Goal: Task Accomplishment & Management: Manage account settings

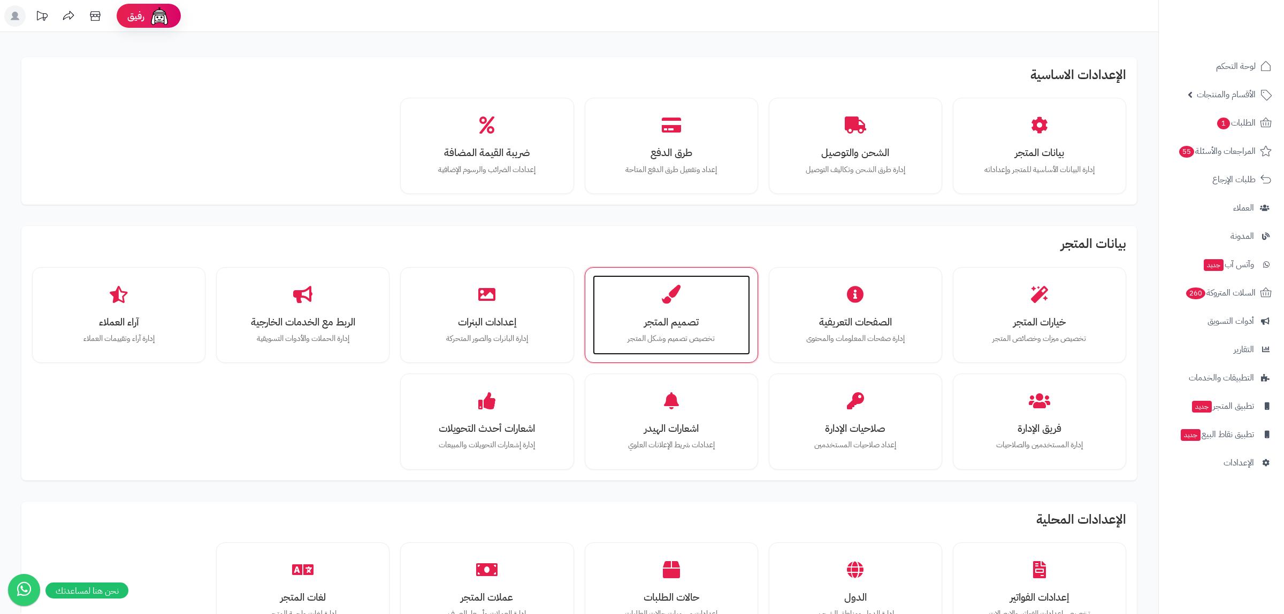
click at [672, 323] on h3 "تصميم المتجر" at bounding box center [671, 322] width 136 height 11
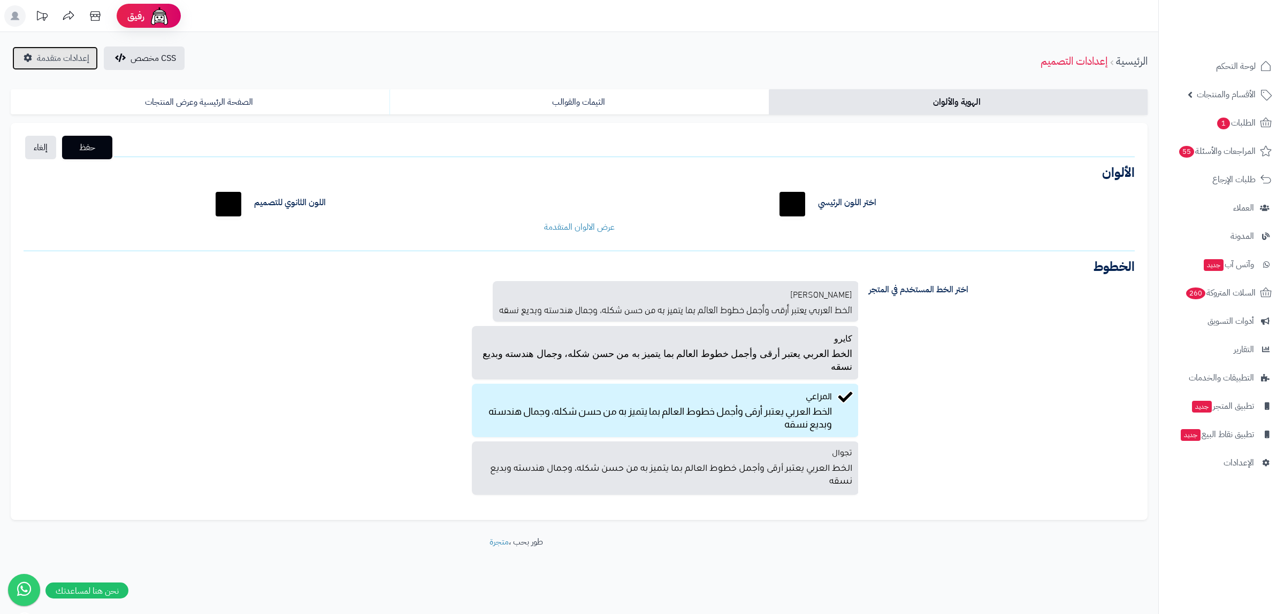
click at [76, 53] on span "إعدادات متقدمة" at bounding box center [63, 58] width 52 height 13
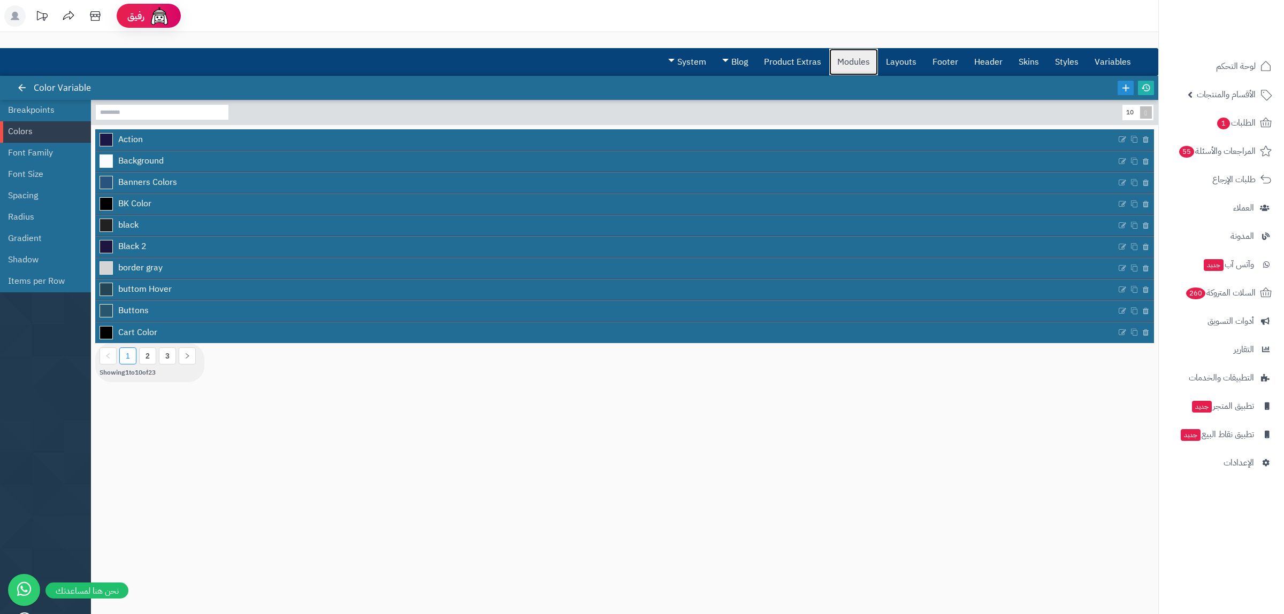
click at [855, 66] on link "Modules" at bounding box center [853, 62] width 49 height 27
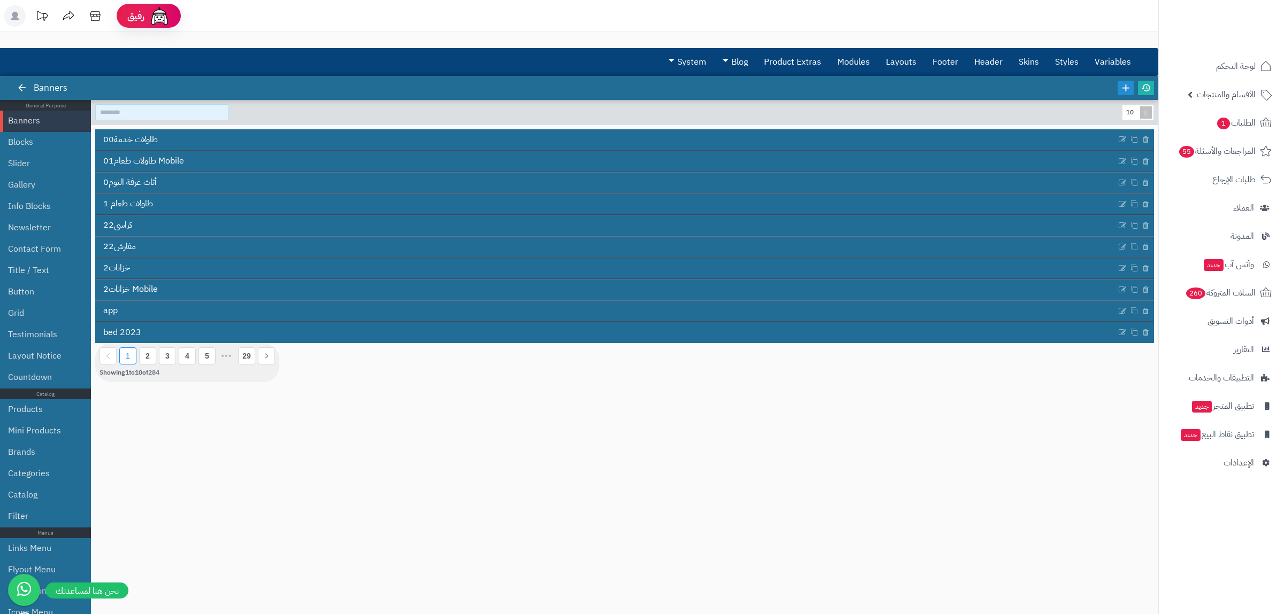
click at [134, 116] on input at bounding box center [162, 112] width 134 height 16
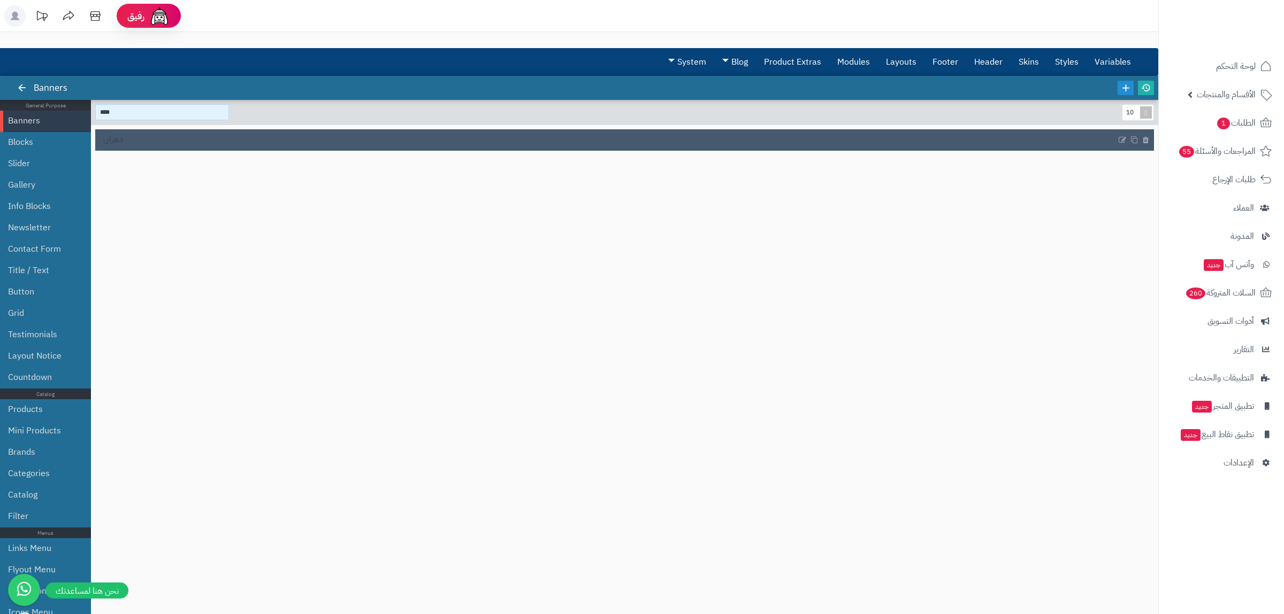
type input "****"
click at [141, 141] on link "دهران" at bounding box center [605, 140] width 1021 height 20
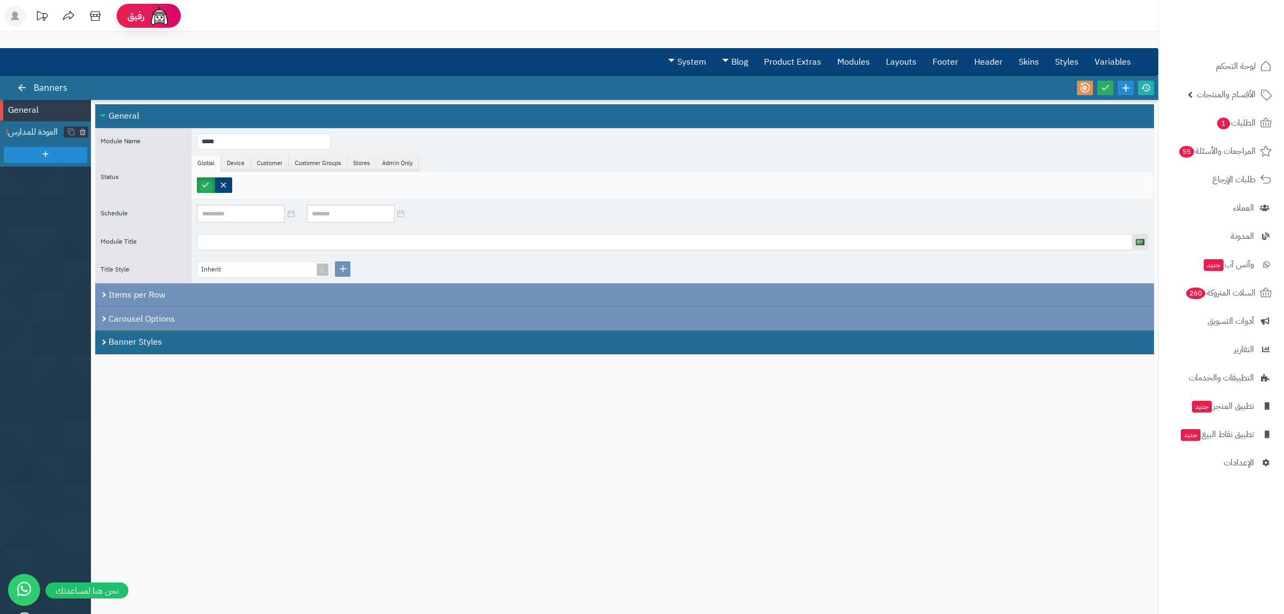
click at [27, 132] on span "العودة للمدارس" at bounding box center [36, 132] width 56 height 12
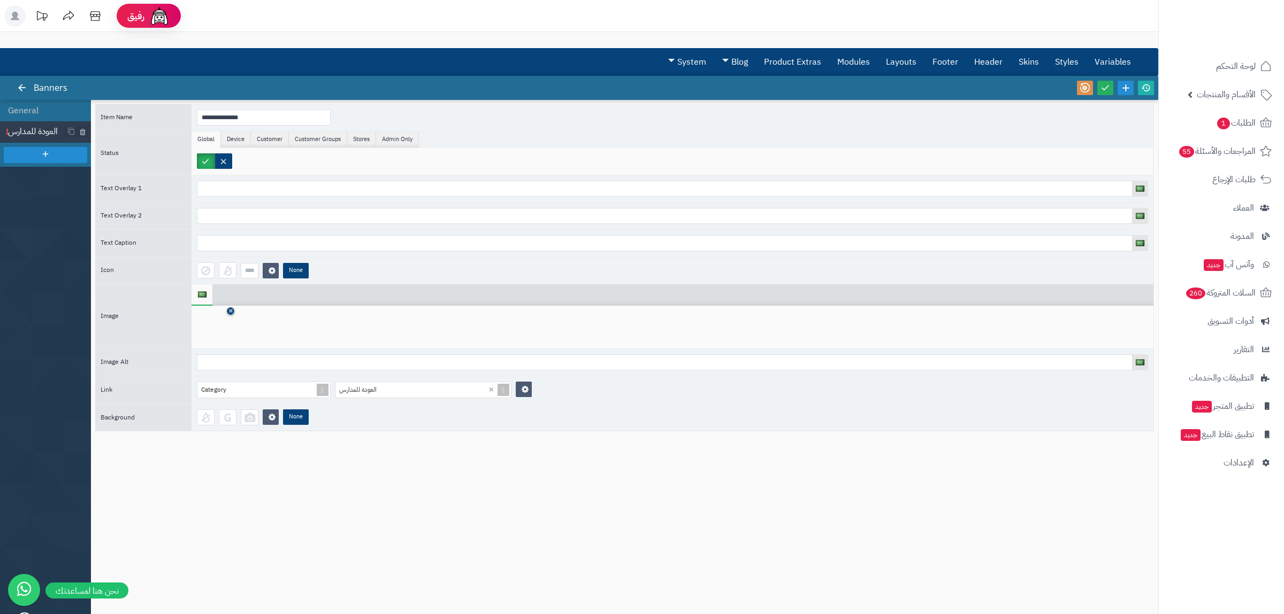
click at [229, 314] on icon at bounding box center [230, 311] width 4 height 6
click at [219, 331] on icon at bounding box center [214, 328] width 34 height 32
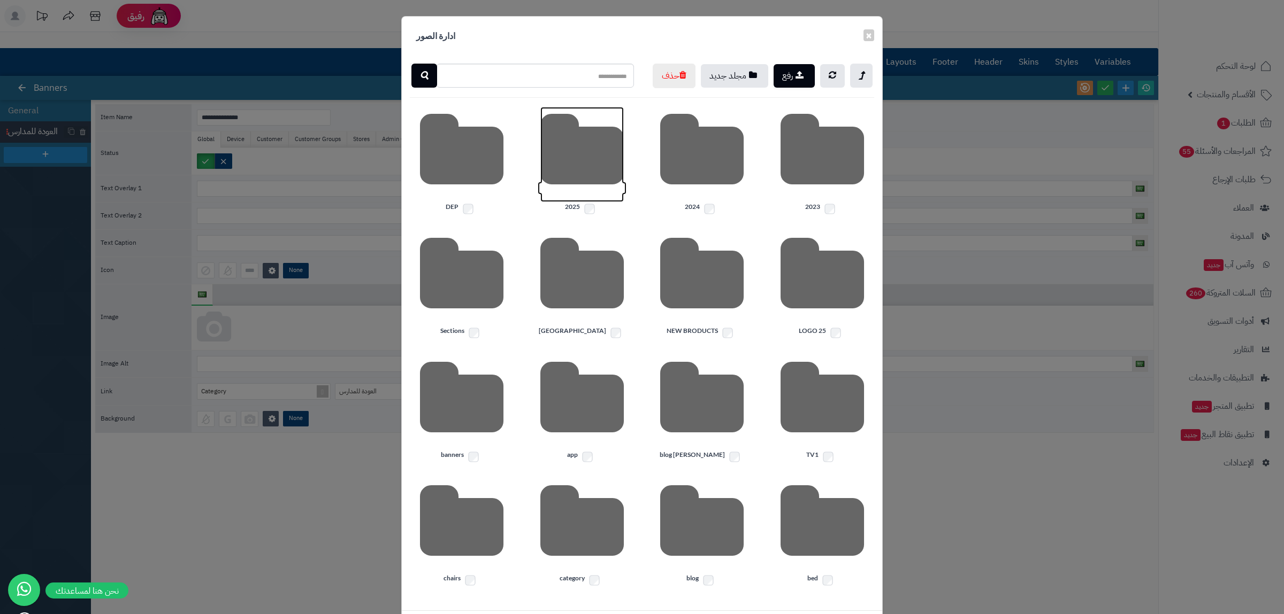
click at [606, 195] on icon at bounding box center [581, 154] width 83 height 95
click at [841, 201] on icon at bounding box center [821, 154] width 83 height 95
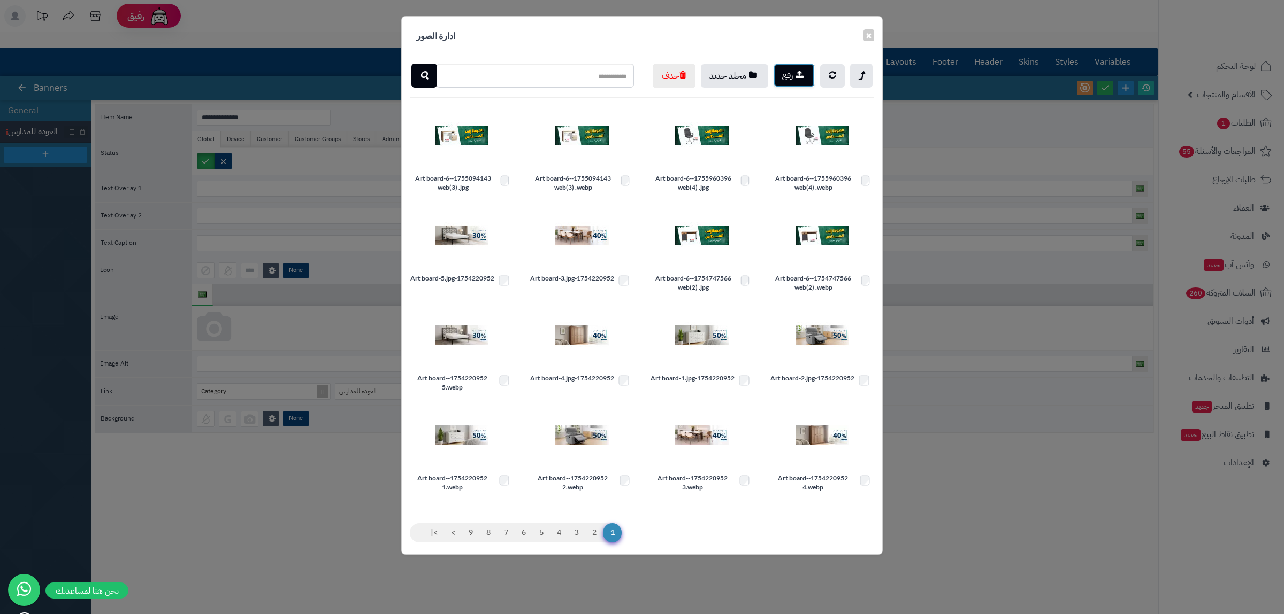
click at [804, 75] on button "رفع" at bounding box center [793, 76] width 41 height 24
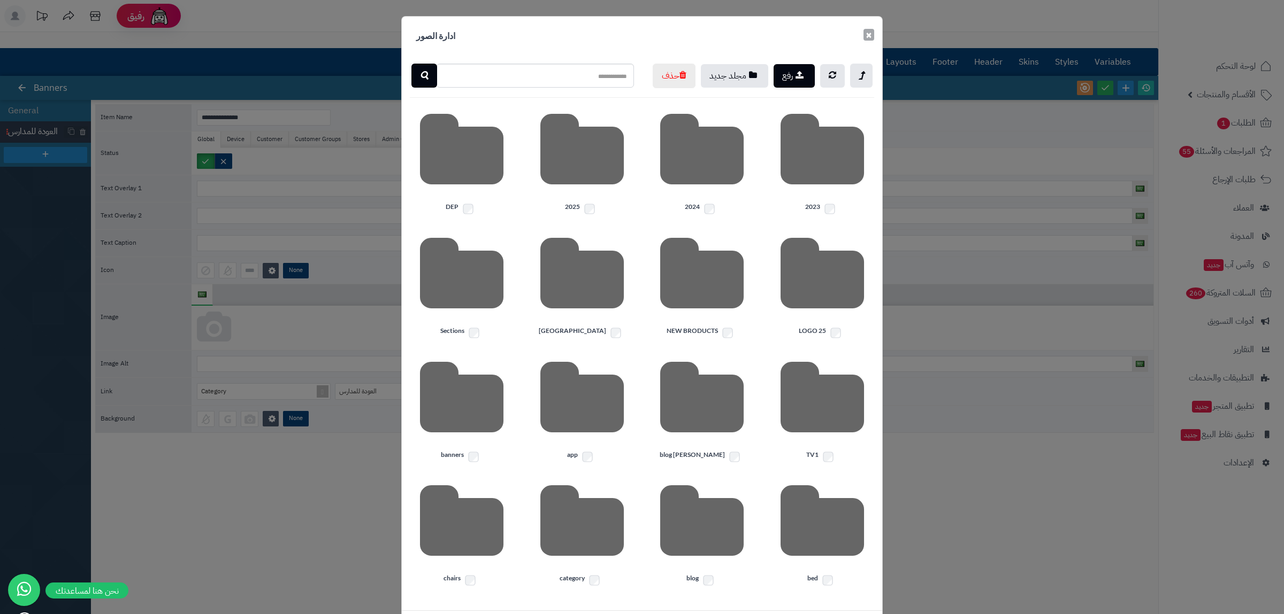
click at [869, 33] on button "×" at bounding box center [868, 35] width 11 height 12
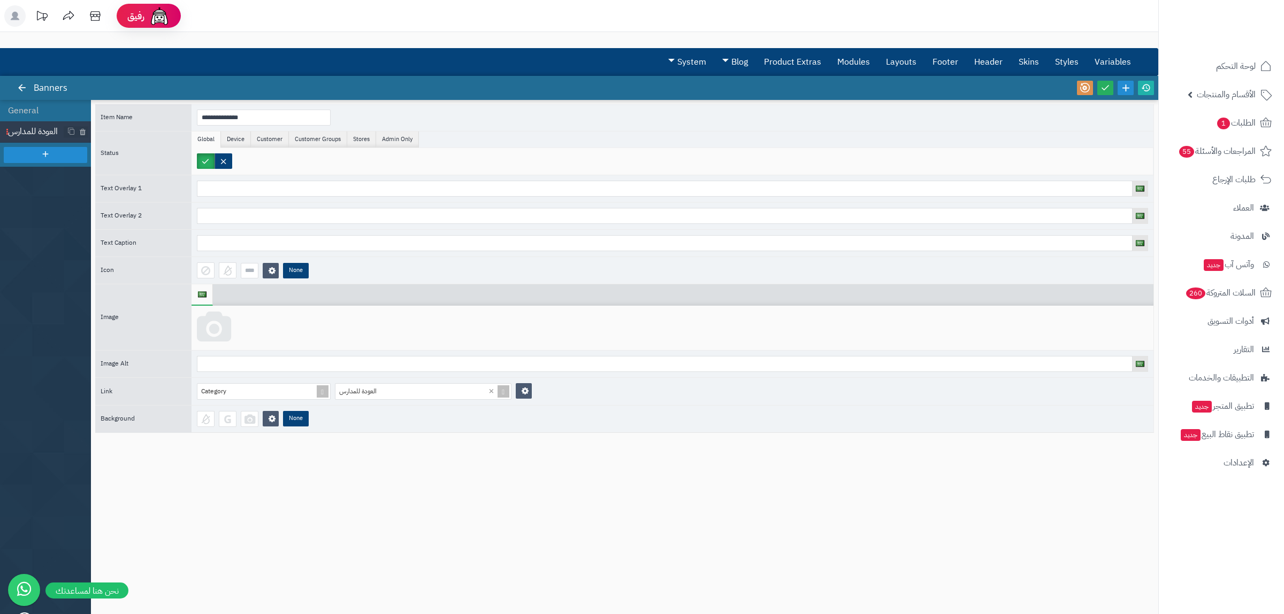
click at [217, 340] on icon at bounding box center [214, 328] width 34 height 32
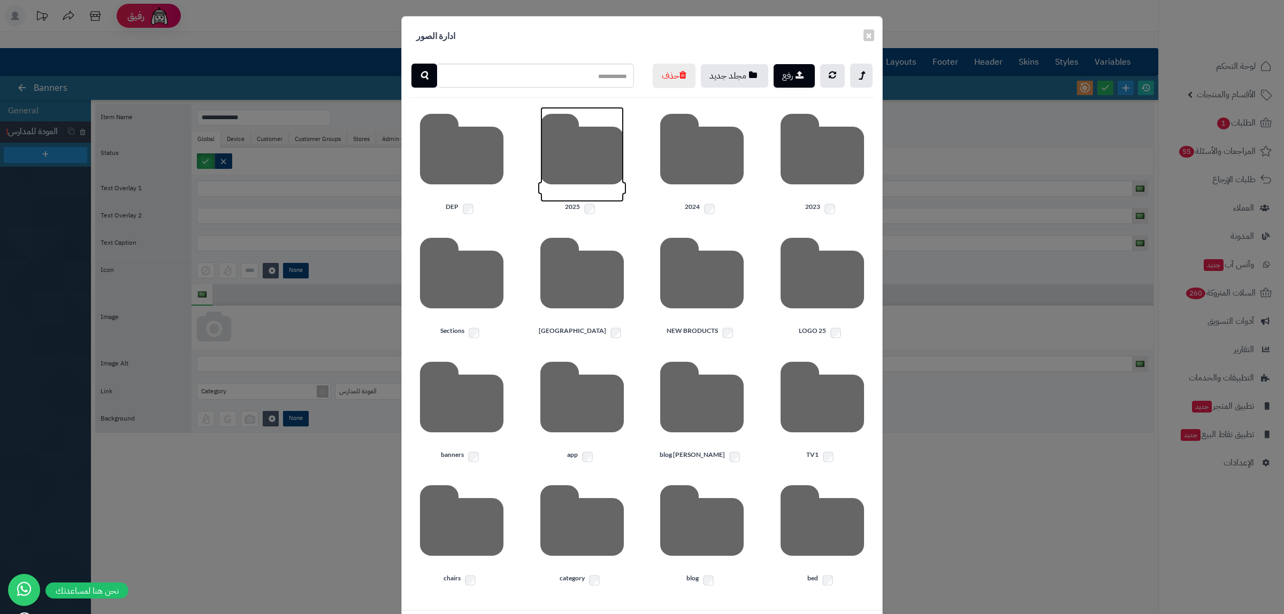
click at [586, 202] on icon at bounding box center [581, 154] width 83 height 95
click at [795, 202] on icon at bounding box center [821, 154] width 83 height 95
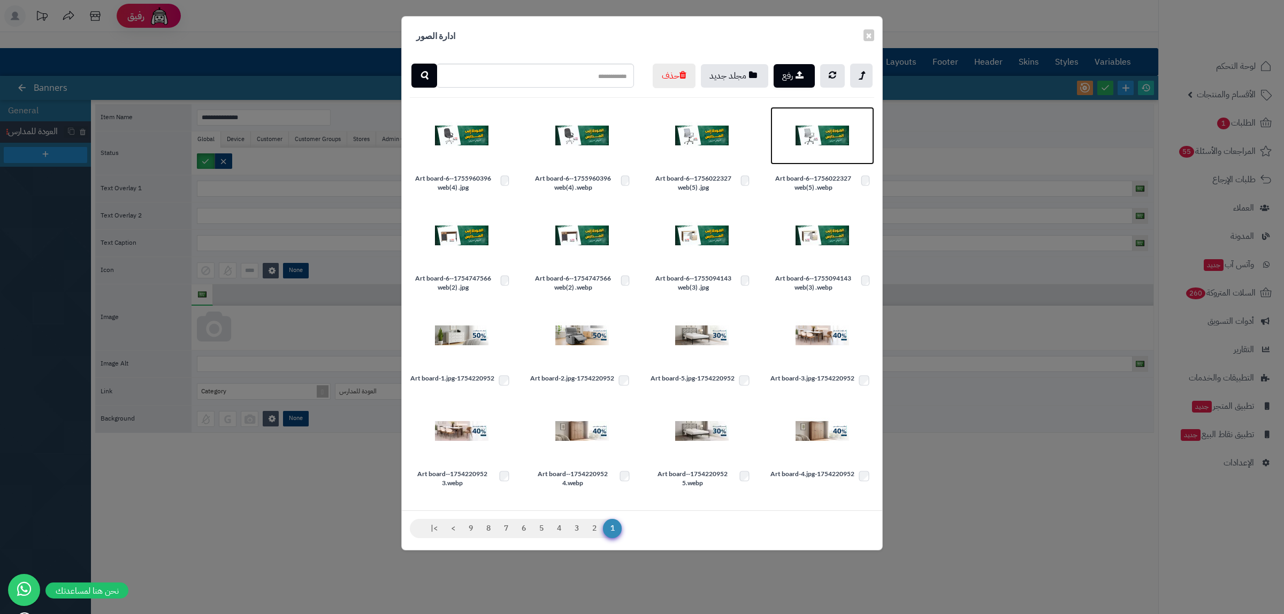
click at [805, 163] on img at bounding box center [821, 135] width 53 height 53
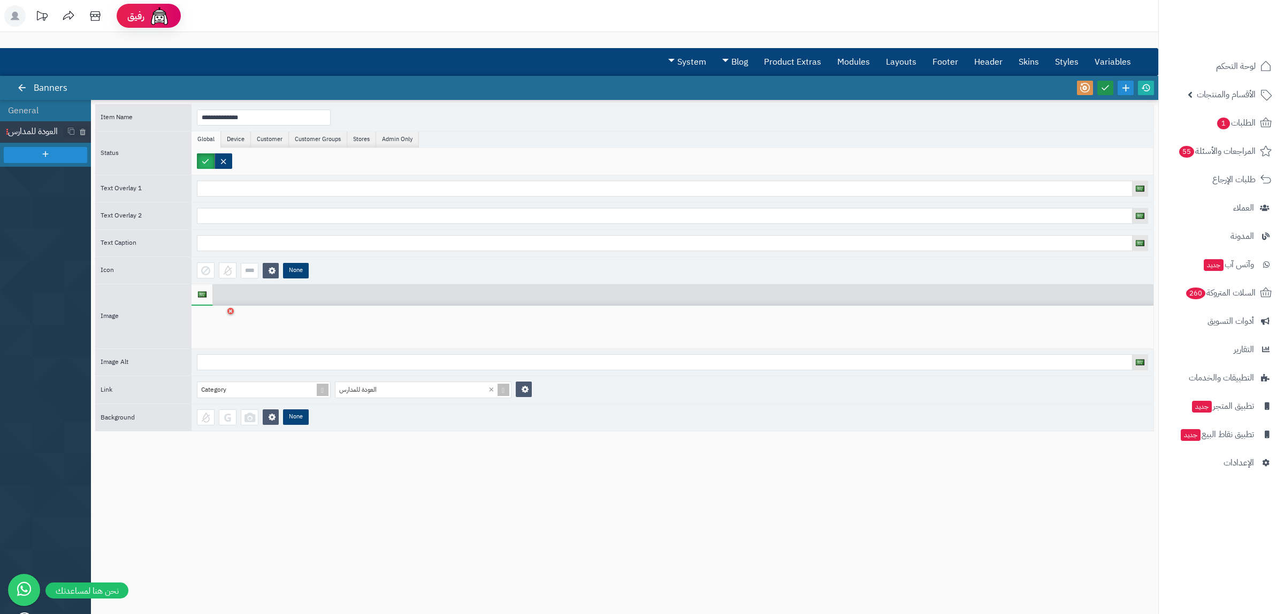
click at [1109, 88] on icon at bounding box center [1105, 88] width 10 height 10
click at [1145, 88] on icon at bounding box center [1146, 88] width 10 height 10
